Goal: Find specific page/section: Find specific page/section

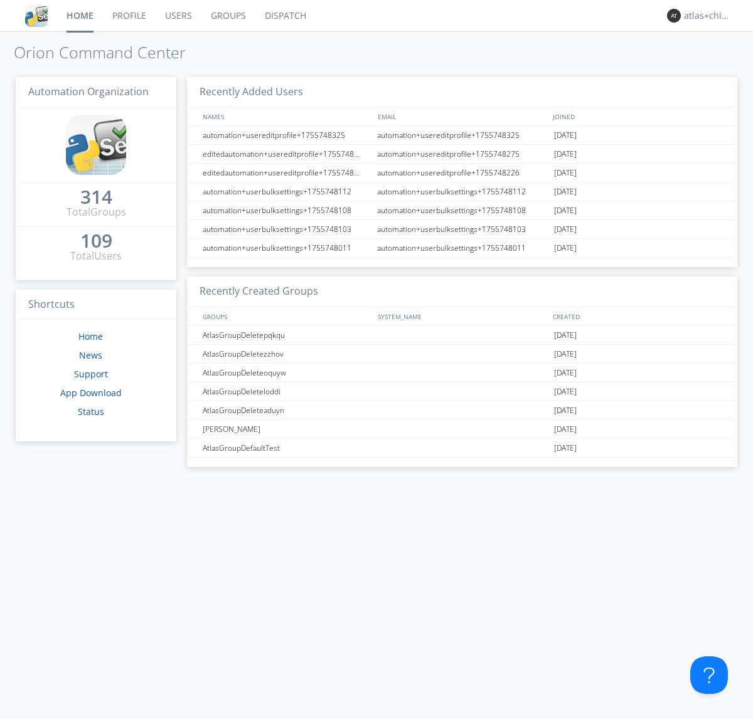
click at [284, 16] on link "Dispatch" at bounding box center [285, 15] width 60 height 31
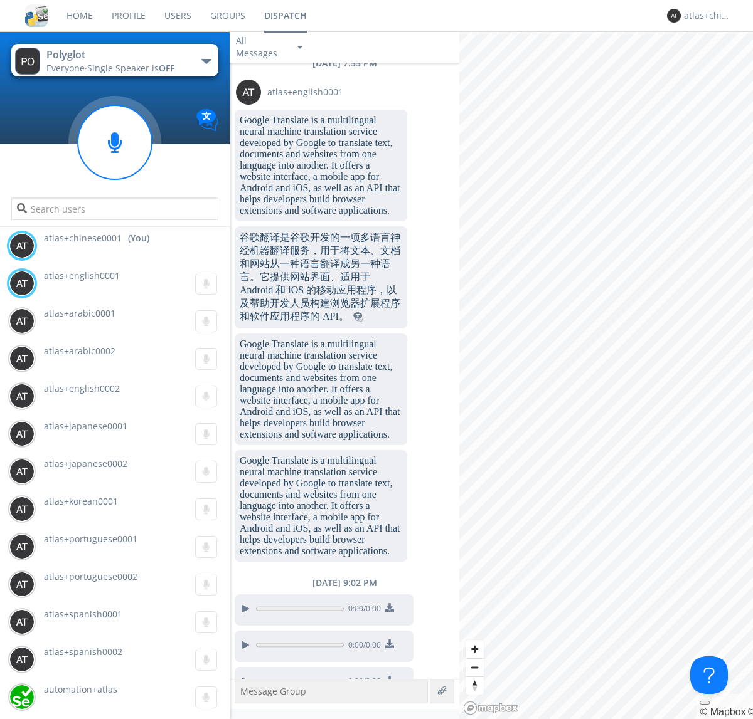
scroll to position [1200, 0]
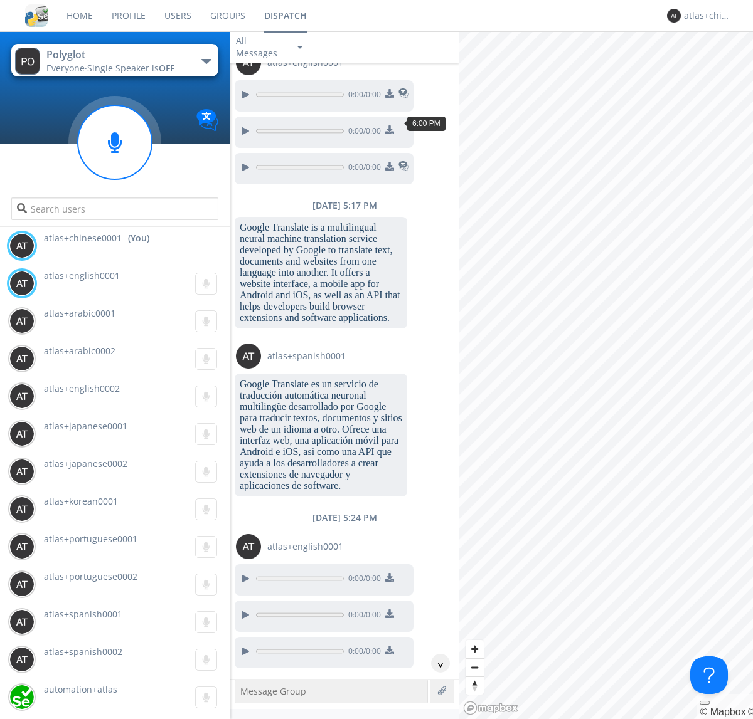
scroll to position [1923, 0]
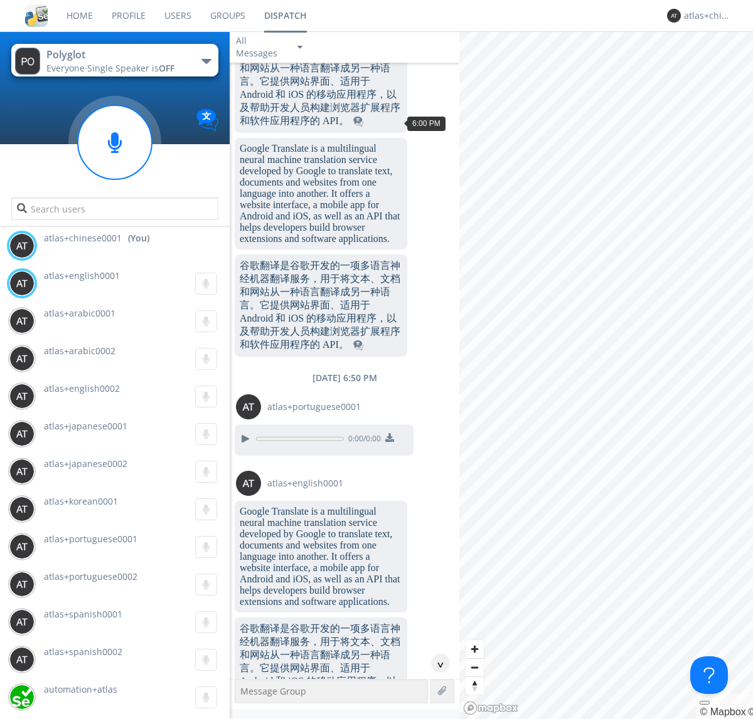
click at [435, 664] on div "^" at bounding box center [440, 663] width 19 height 19
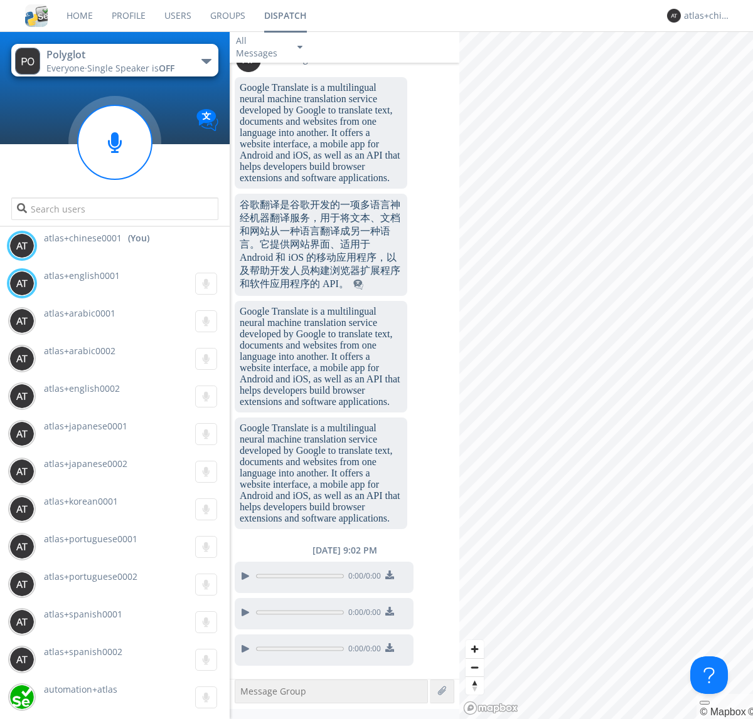
scroll to position [3191, 0]
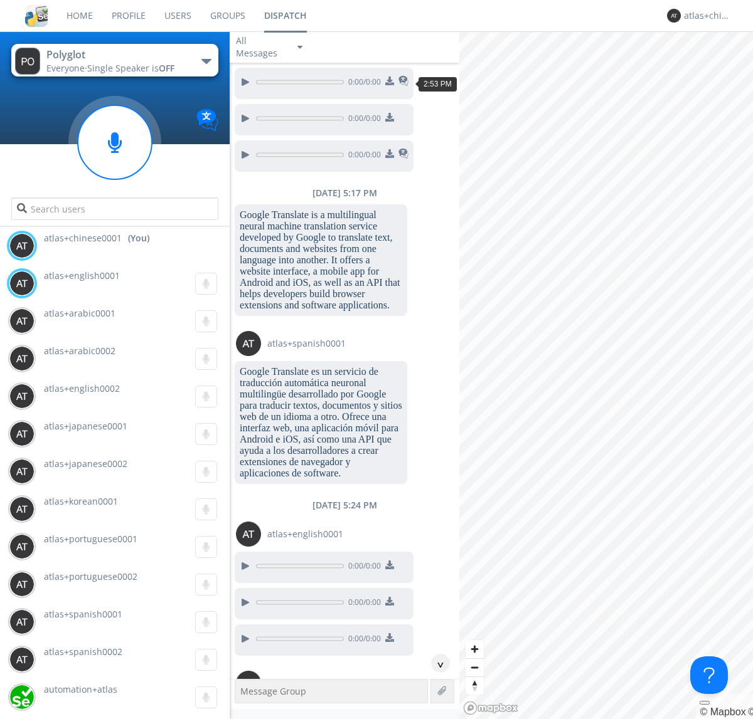
scroll to position [1914, 0]
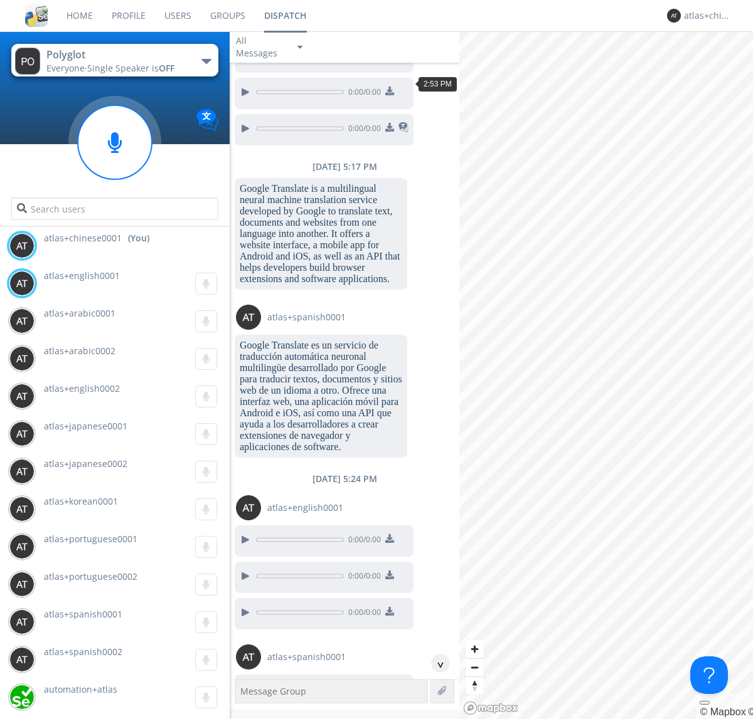
click at [435, 664] on div "^" at bounding box center [440, 663] width 19 height 19
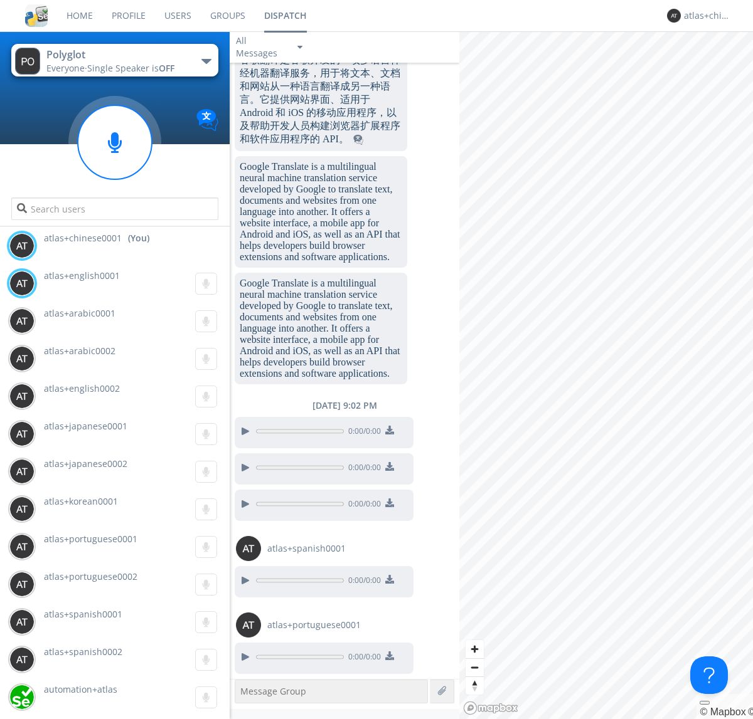
scroll to position [5035, 0]
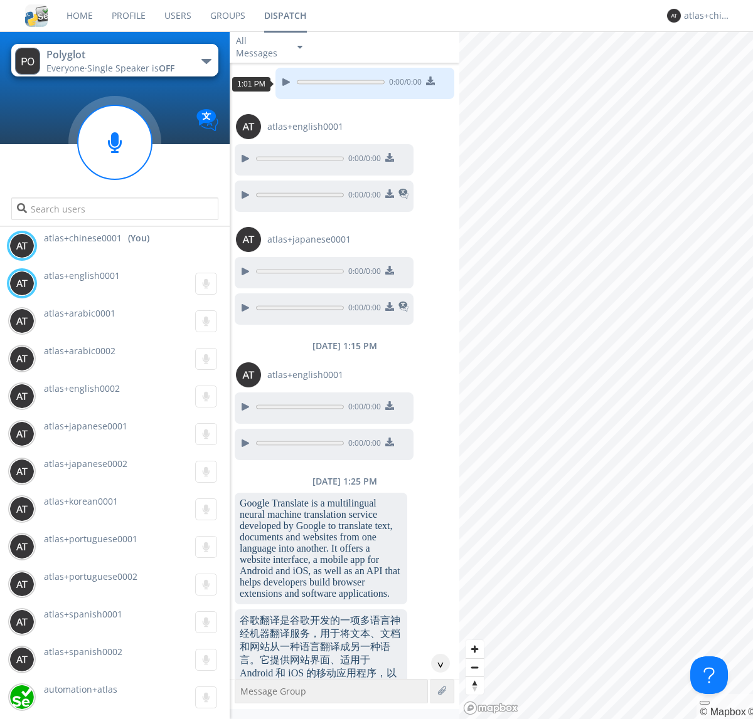
scroll to position [986, 0]
click at [435, 664] on div "^" at bounding box center [440, 663] width 19 height 19
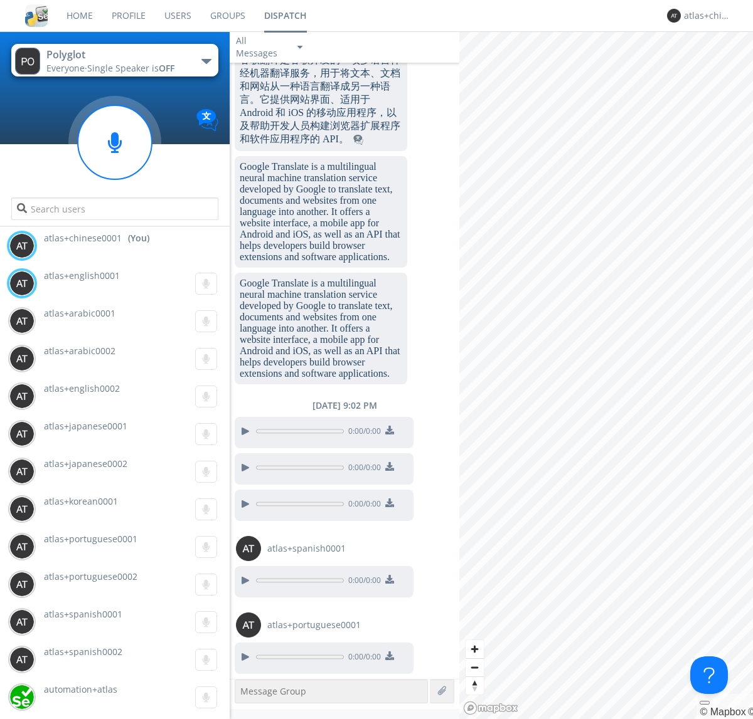
scroll to position [5961, 0]
